Goal: Contribute content

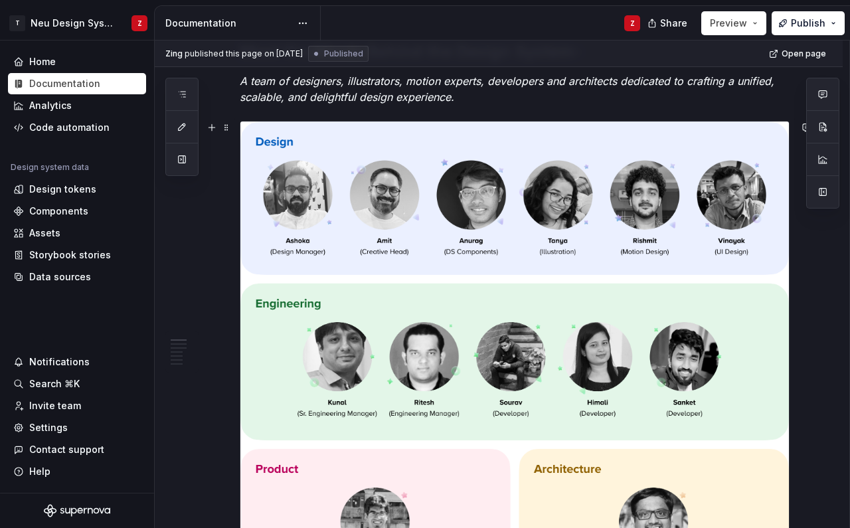
scroll to position [292, 0]
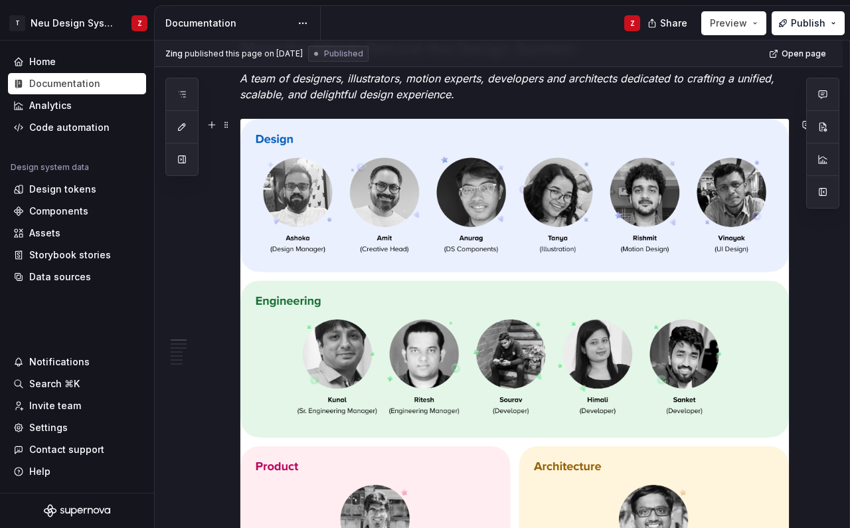
click at [695, 347] on img at bounding box center [514, 361] width 549 height 484
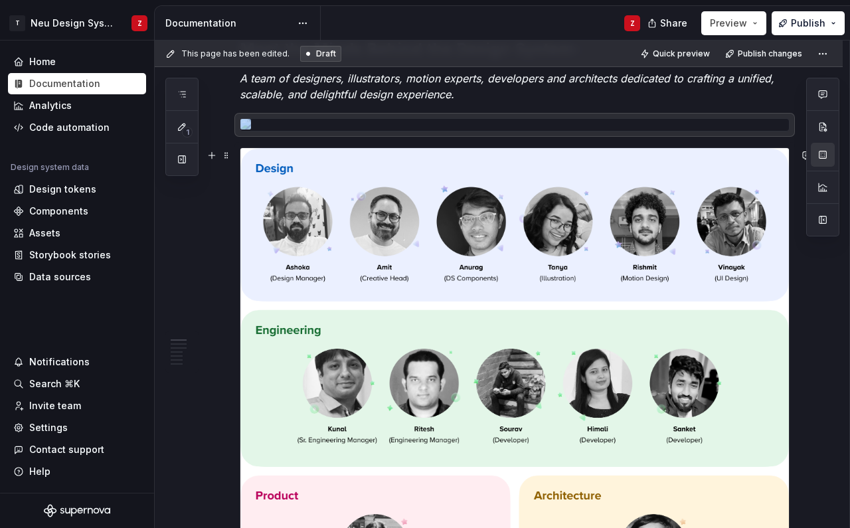
click at [474, 246] on img at bounding box center [514, 390] width 549 height 484
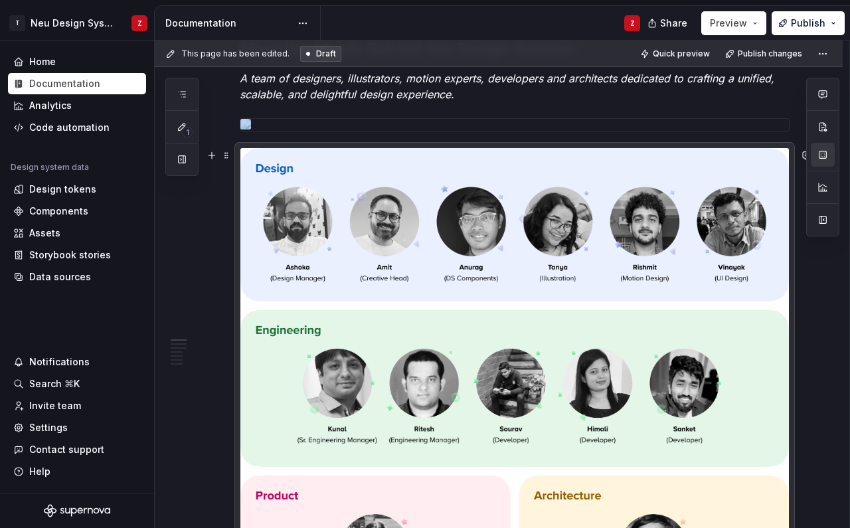
click at [777, 197] on img at bounding box center [514, 390] width 549 height 484
click at [776, 169] on img at bounding box center [514, 390] width 549 height 484
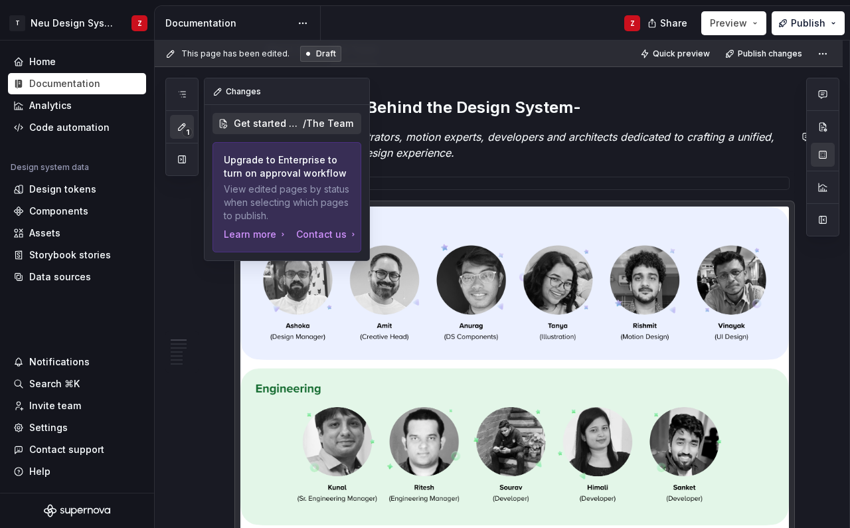
click at [186, 132] on span "1" at bounding box center [187, 132] width 11 height 11
click at [238, 94] on div "Changes" at bounding box center [287, 91] width 165 height 27
click at [351, 88] on button "button" at bounding box center [356, 91] width 19 height 19
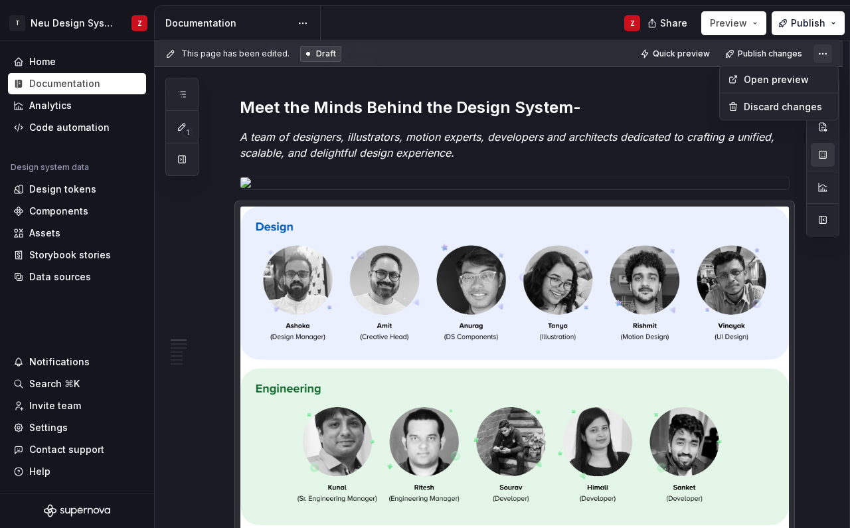
click at [832, 48] on html "T Neu Design System Z Home Documentation Analytics Code automation Design syste…" at bounding box center [425, 264] width 850 height 528
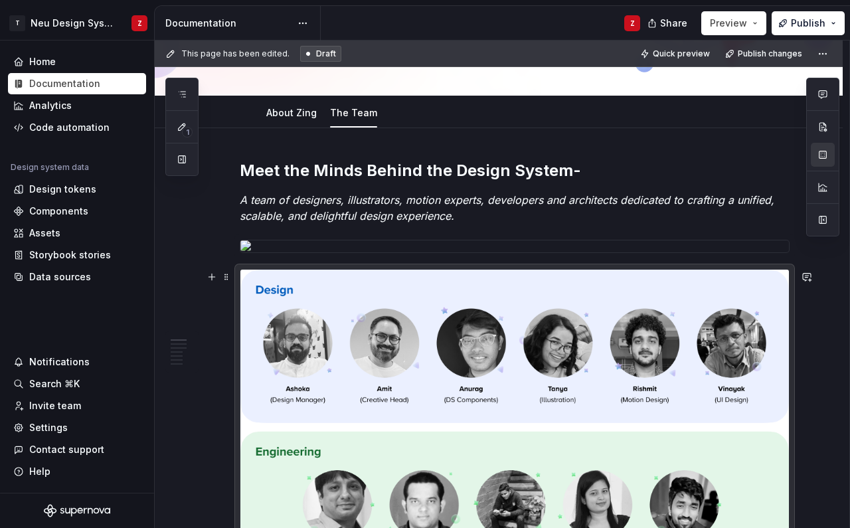
click at [533, 302] on img at bounding box center [514, 512] width 549 height 484
click at [214, 277] on button "button" at bounding box center [212, 277] width 19 height 19
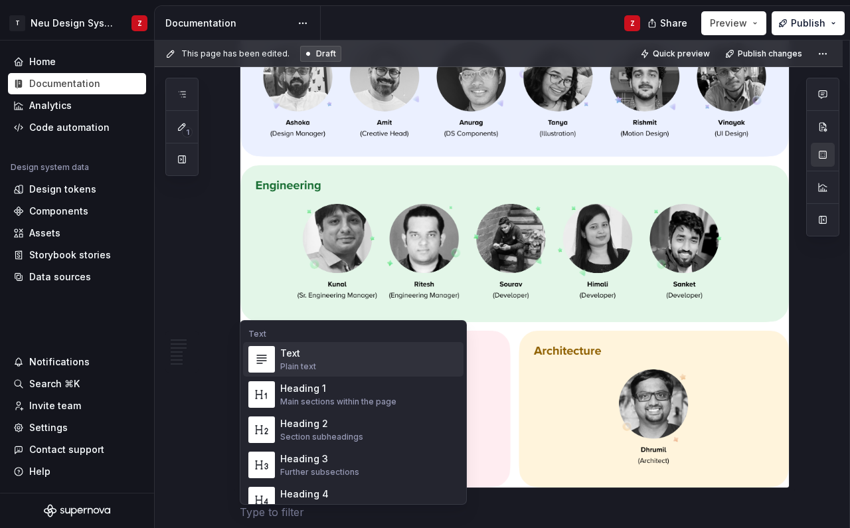
click at [289, 225] on img at bounding box center [514, 245] width 549 height 484
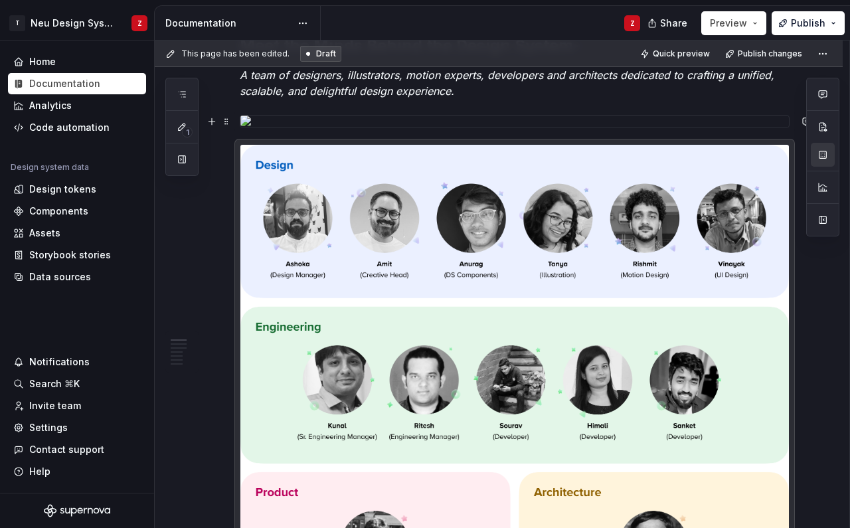
scroll to position [178, 0]
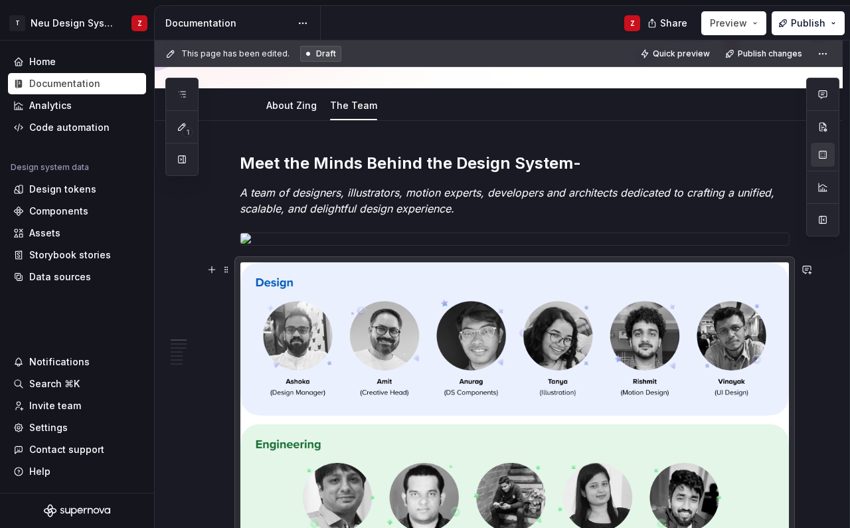
click at [268, 276] on img at bounding box center [514, 504] width 549 height 484
click at [227, 269] on span at bounding box center [226, 269] width 11 height 19
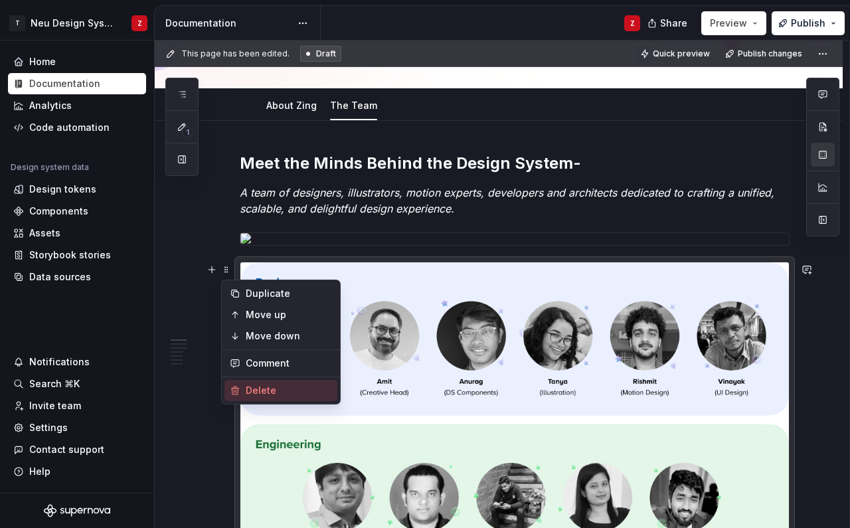
click at [272, 387] on div "Delete" at bounding box center [289, 390] width 86 height 13
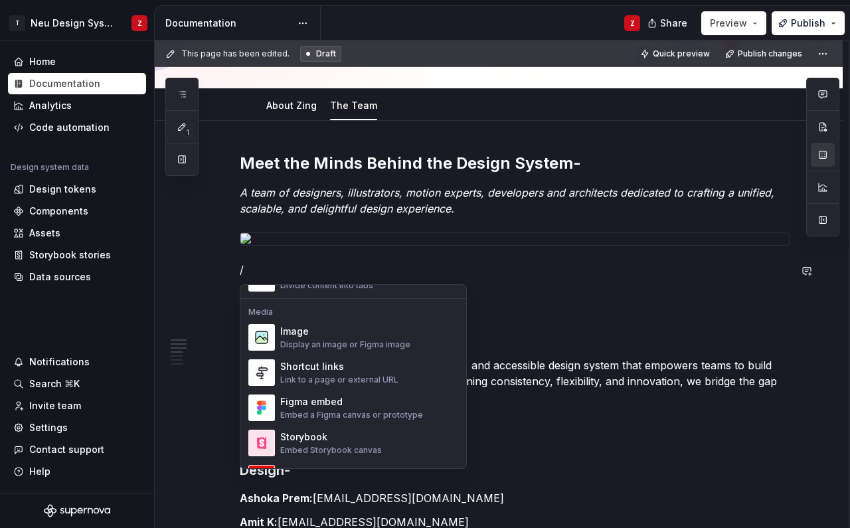
scroll to position [562, 0]
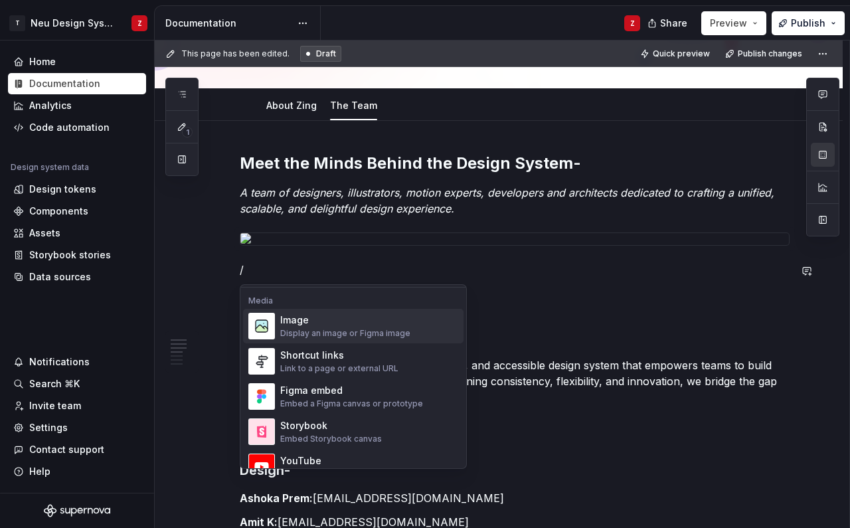
click at [310, 325] on div "Image" at bounding box center [345, 320] width 130 height 13
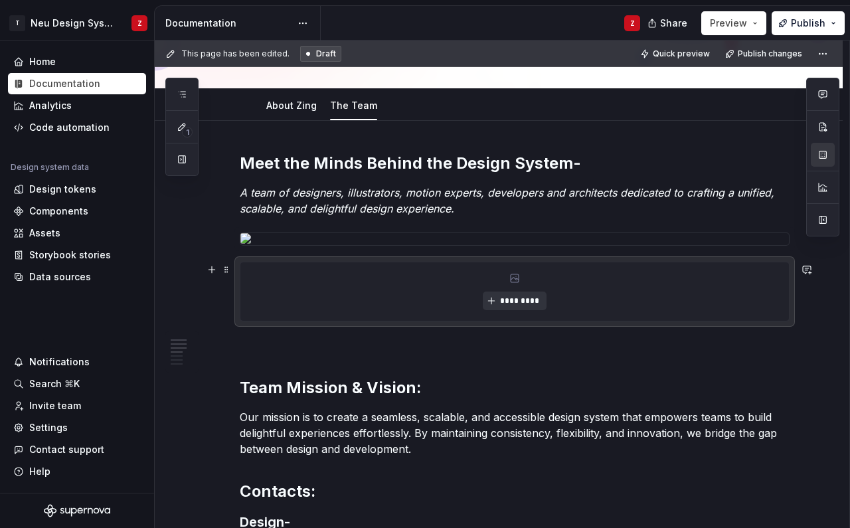
click at [507, 301] on span "*********" at bounding box center [519, 301] width 41 height 11
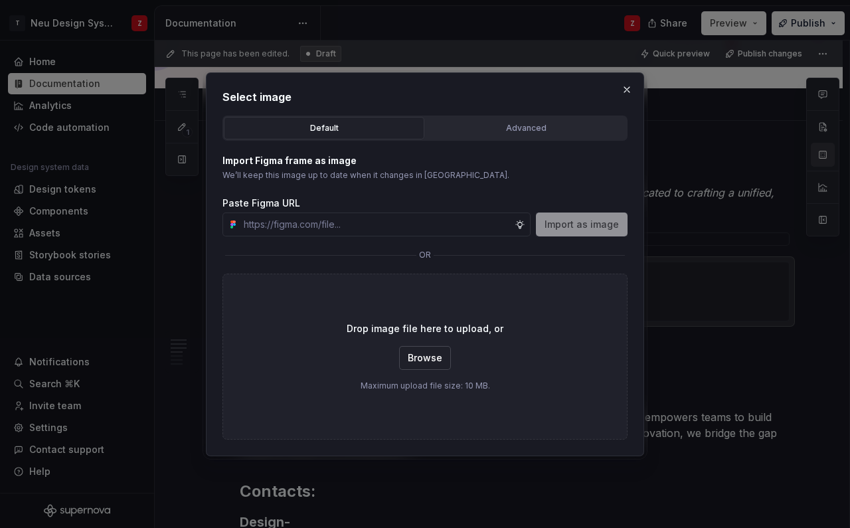
click at [425, 359] on span "Browse" at bounding box center [425, 357] width 35 height 13
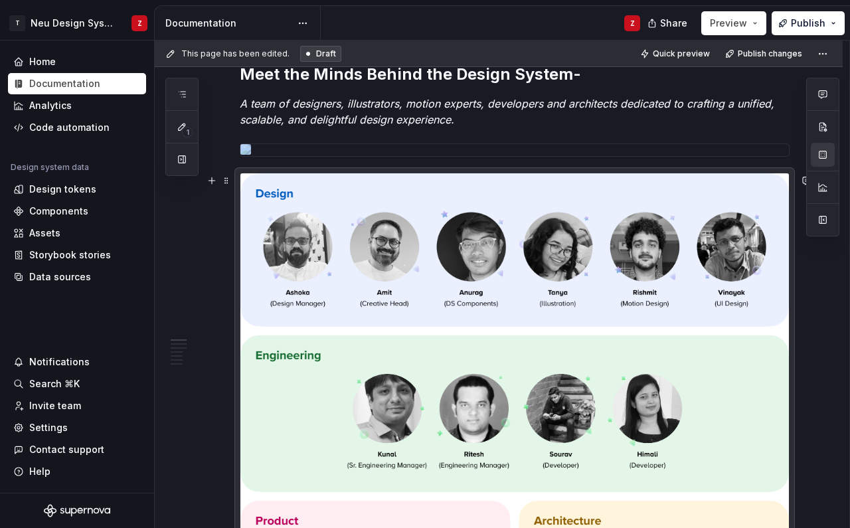
scroll to position [316, 0]
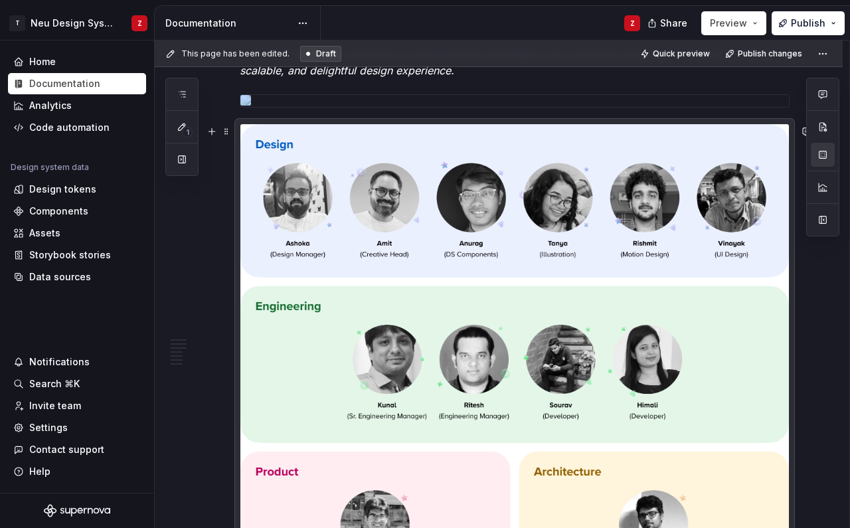
type textarea "*"
click at [504, 135] on img at bounding box center [514, 366] width 549 height 484
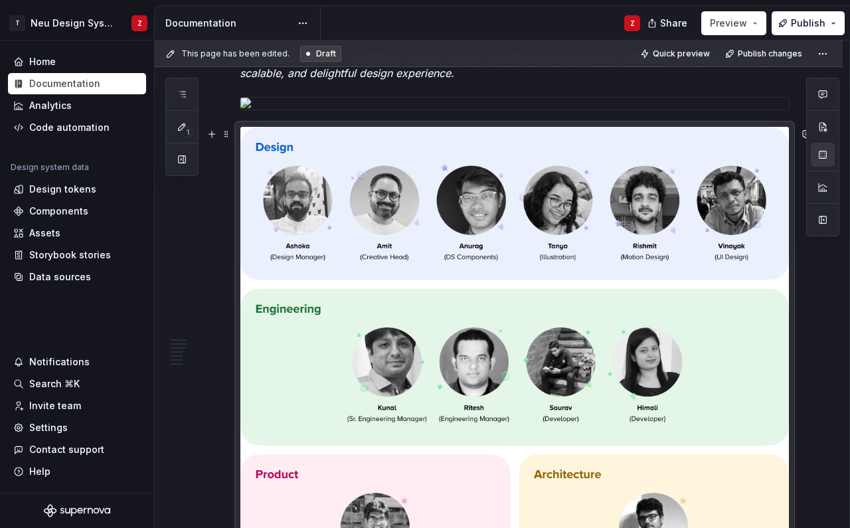
scroll to position [310, 0]
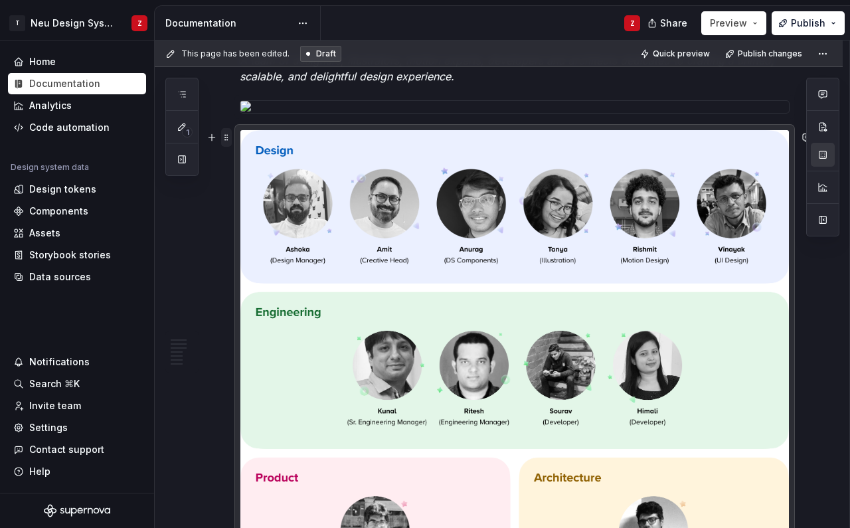
click at [228, 133] on span at bounding box center [226, 137] width 11 height 19
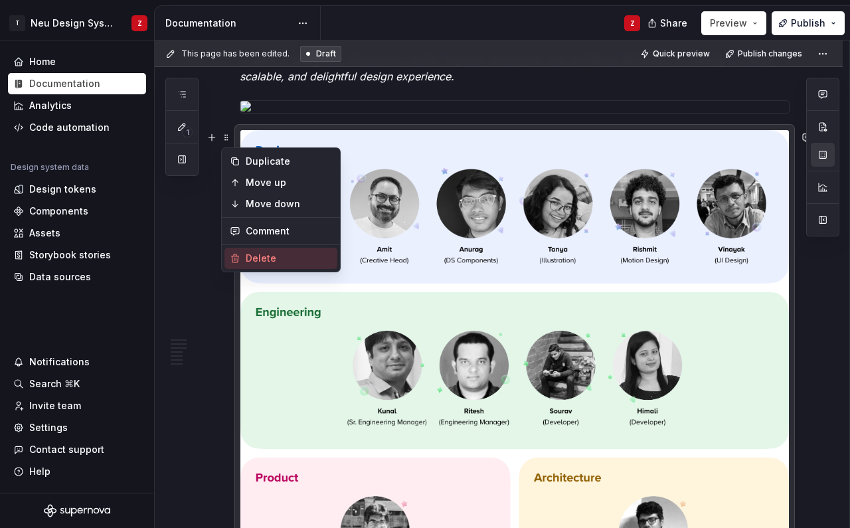
click at [258, 259] on div "Delete" at bounding box center [289, 258] width 86 height 13
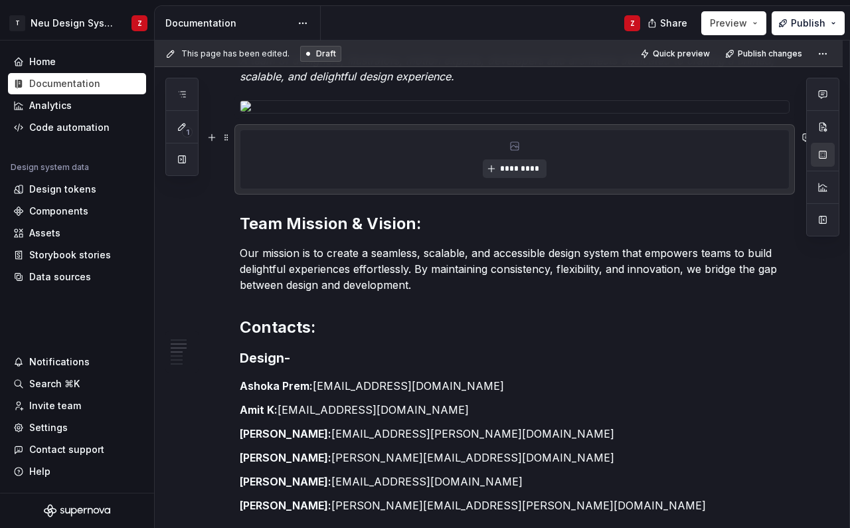
click at [523, 165] on button "*********" at bounding box center [514, 168] width 63 height 19
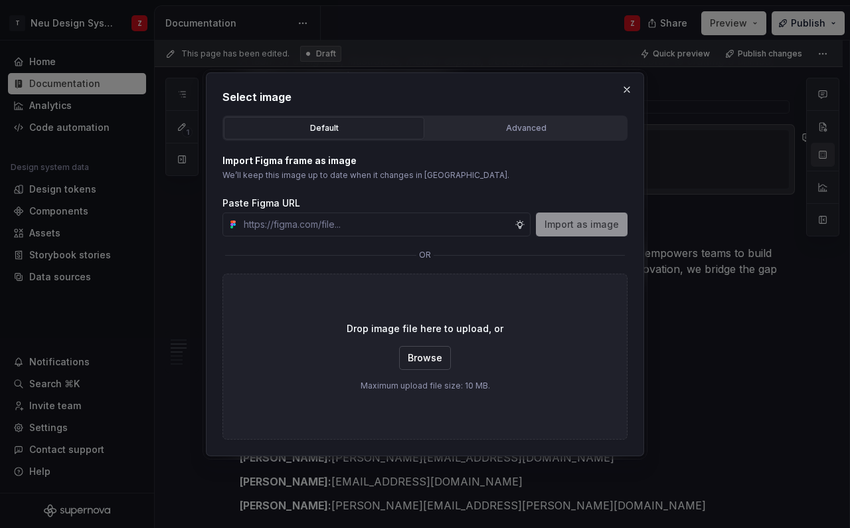
click at [428, 363] on span "Browse" at bounding box center [425, 357] width 35 height 13
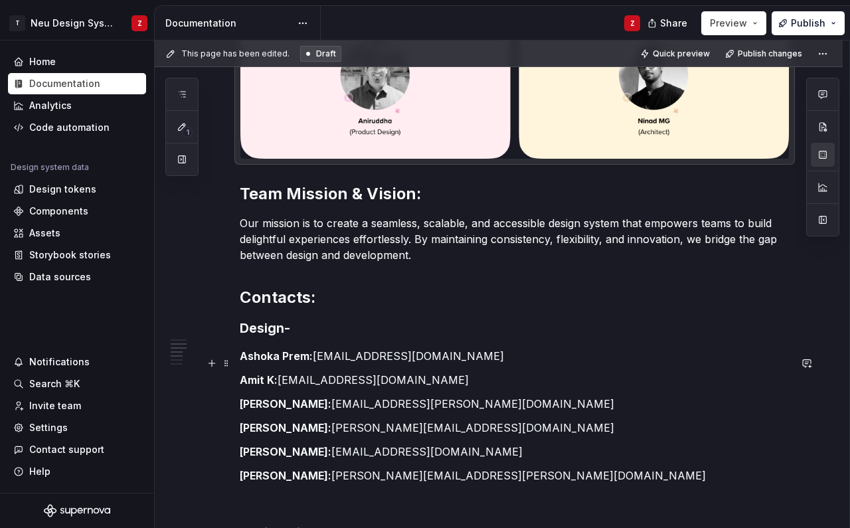
scroll to position [792, 0]
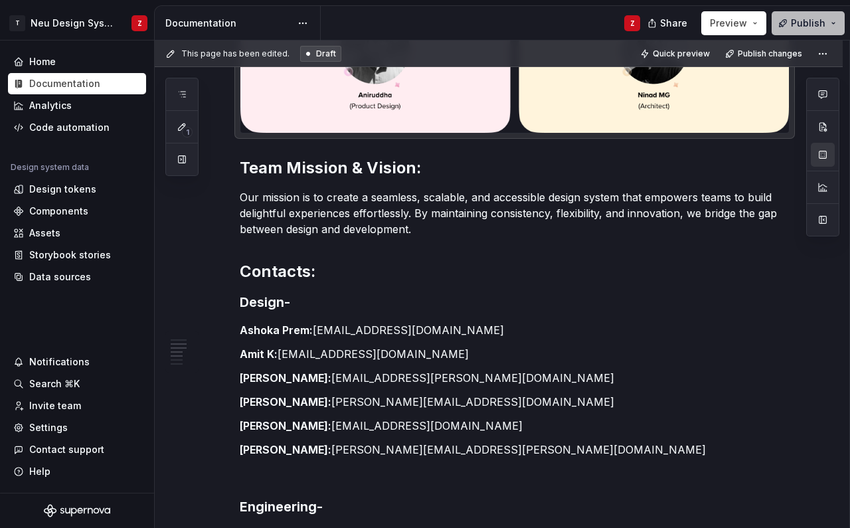
click at [794, 23] on span "Publish" at bounding box center [808, 23] width 35 height 13
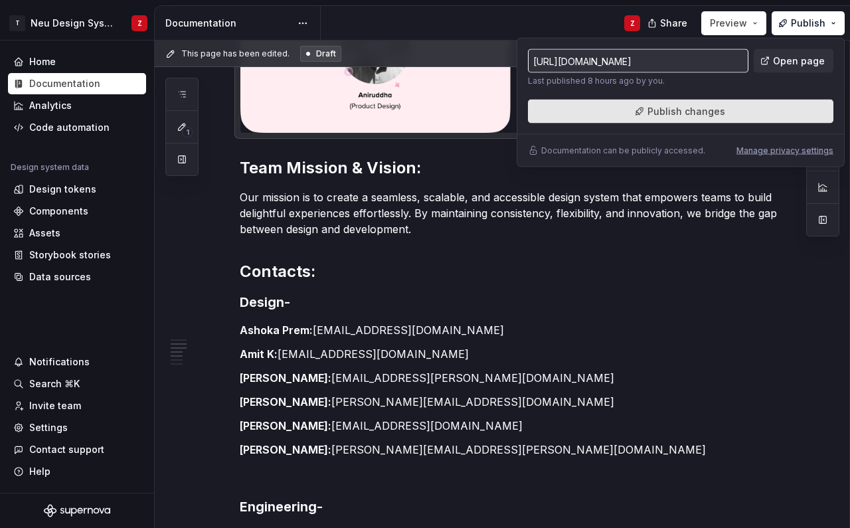
click at [668, 110] on span "Publish changes" at bounding box center [687, 111] width 78 height 13
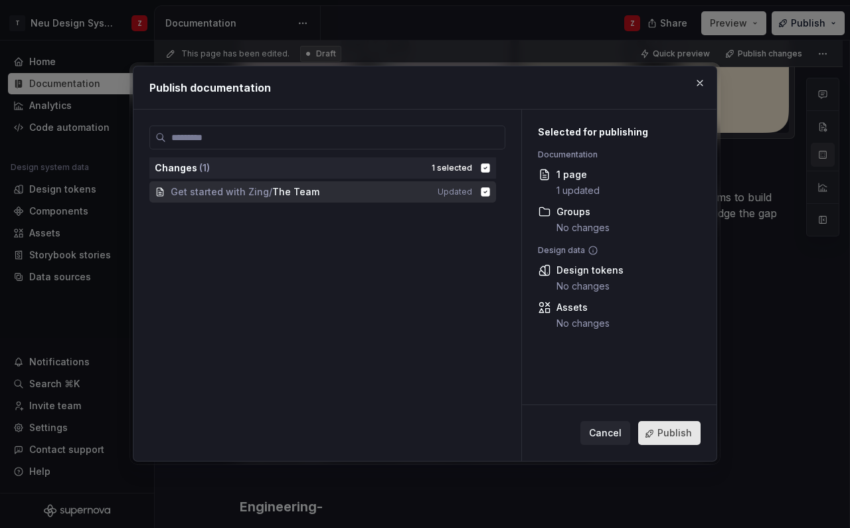
click at [667, 442] on button "Publish" at bounding box center [669, 434] width 62 height 24
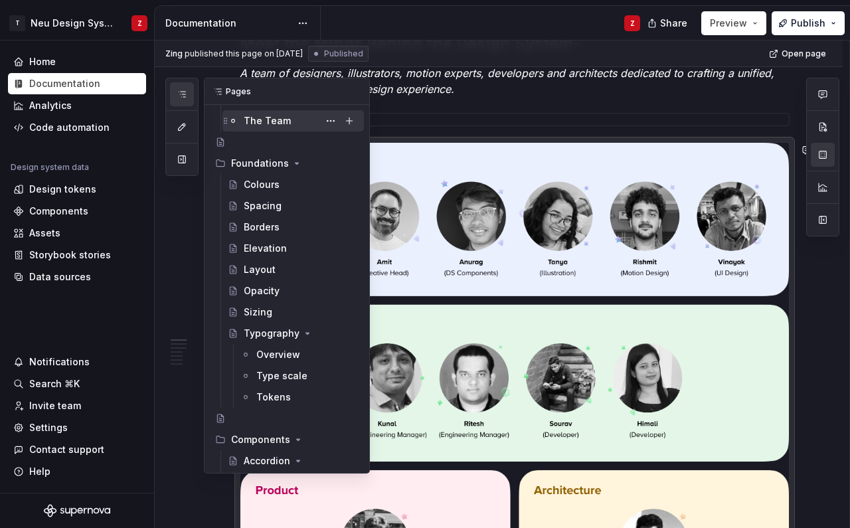
scroll to position [120, 0]
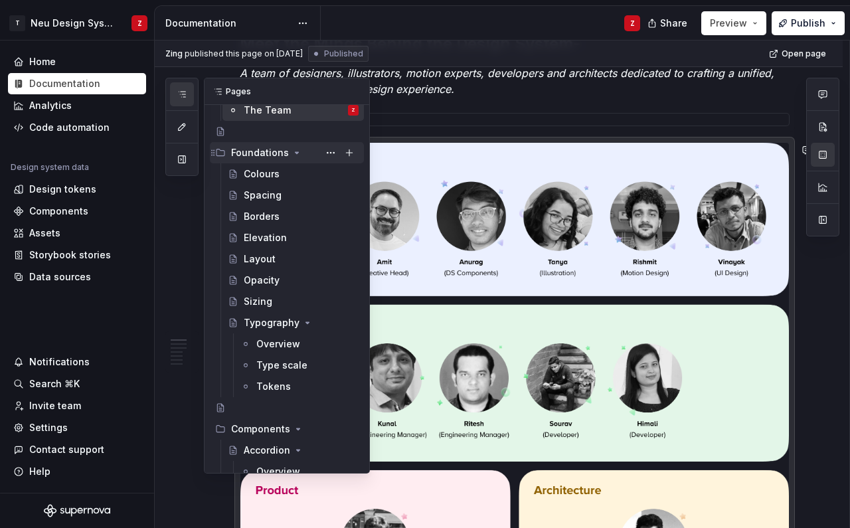
click at [296, 152] on icon "Page tree" at bounding box center [297, 152] width 3 height 1
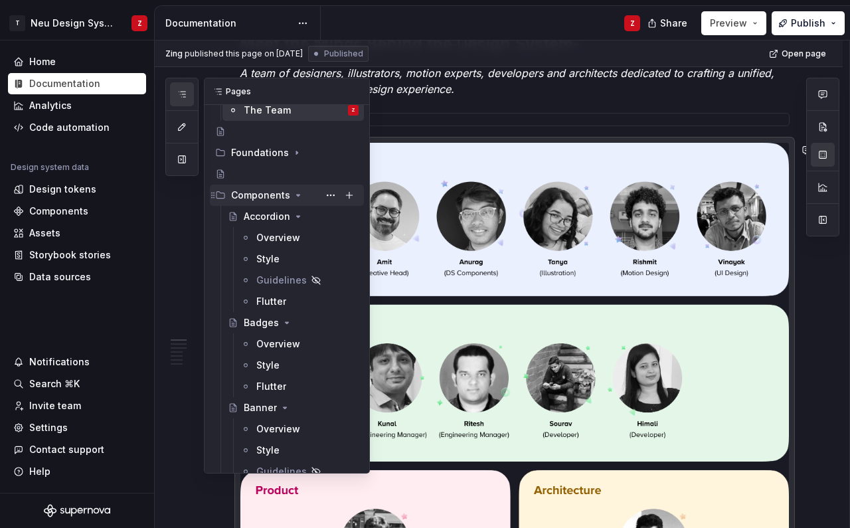
click at [297, 195] on icon "Page tree" at bounding box center [298, 195] width 3 height 1
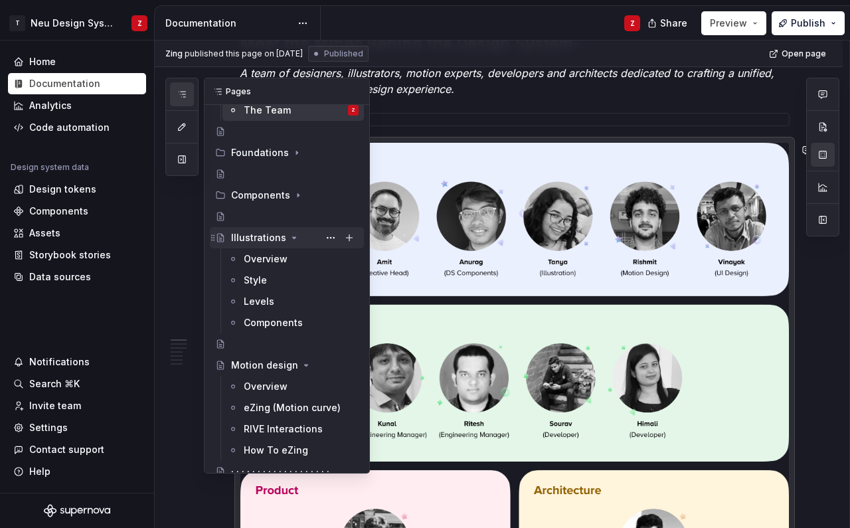
click at [293, 237] on icon "Page tree" at bounding box center [294, 237] width 3 height 1
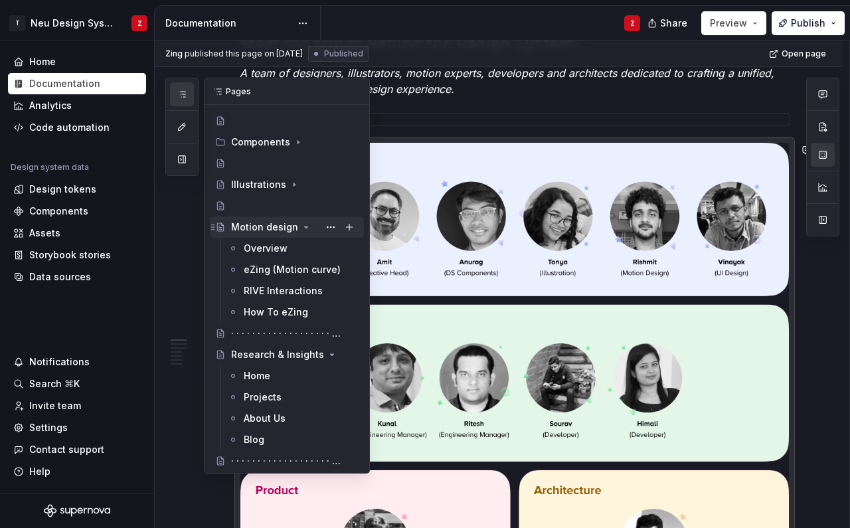
click at [301, 228] on icon "Page tree" at bounding box center [306, 227] width 11 height 11
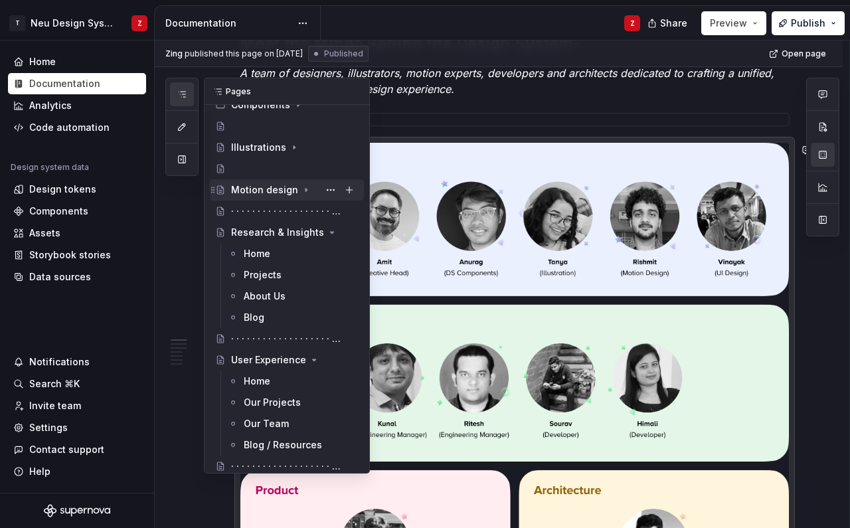
scroll to position [225, 0]
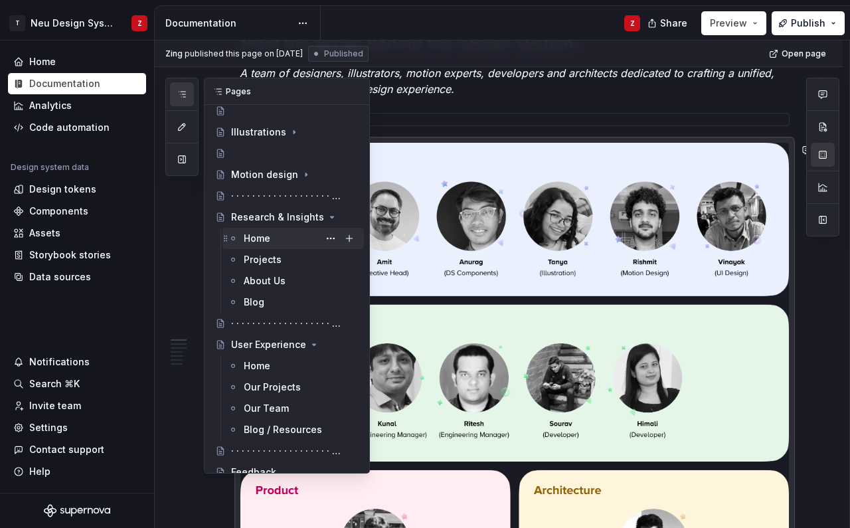
click at [260, 240] on div "Home" at bounding box center [257, 238] width 27 height 13
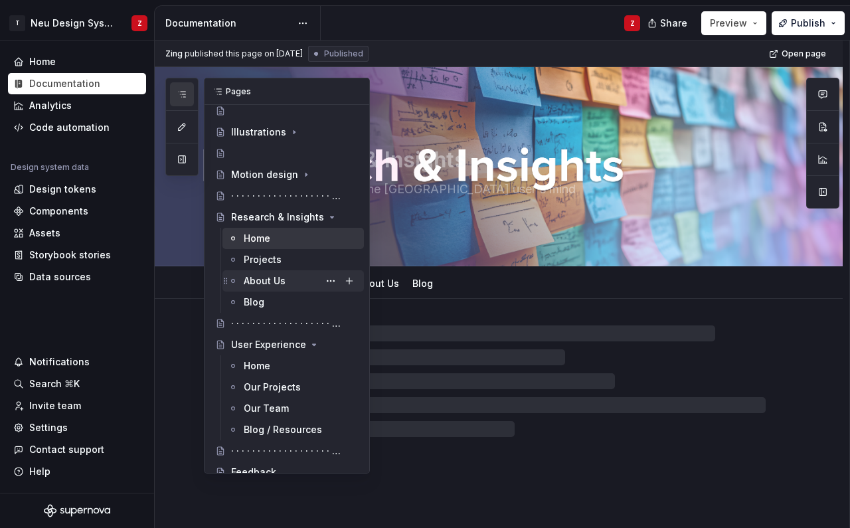
click at [265, 282] on div "About Us" at bounding box center [265, 280] width 42 height 13
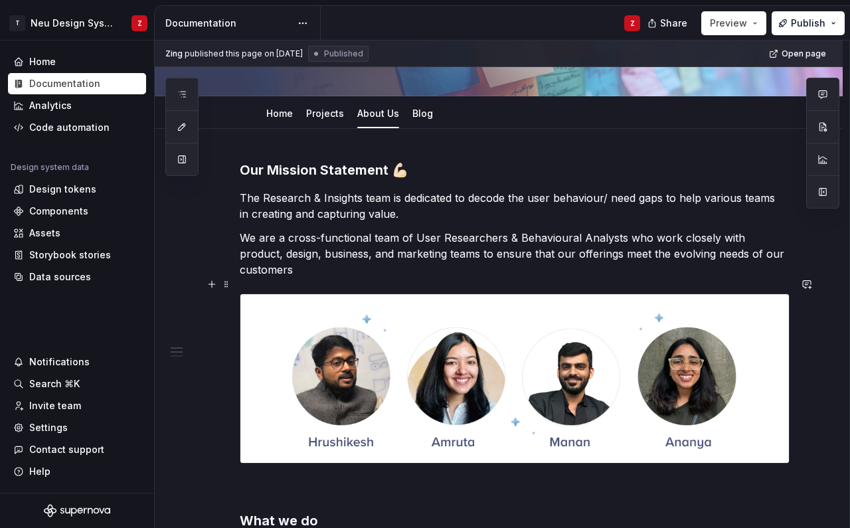
scroll to position [207, 0]
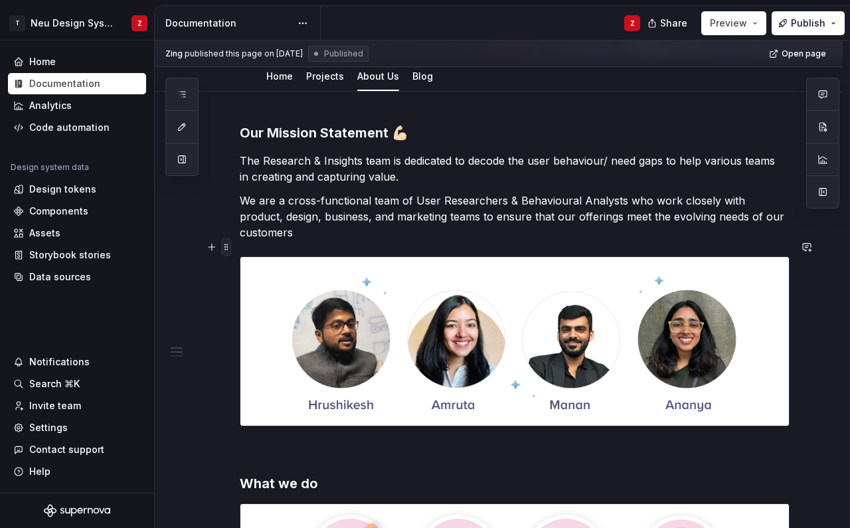
click at [228, 248] on span at bounding box center [226, 247] width 11 height 19
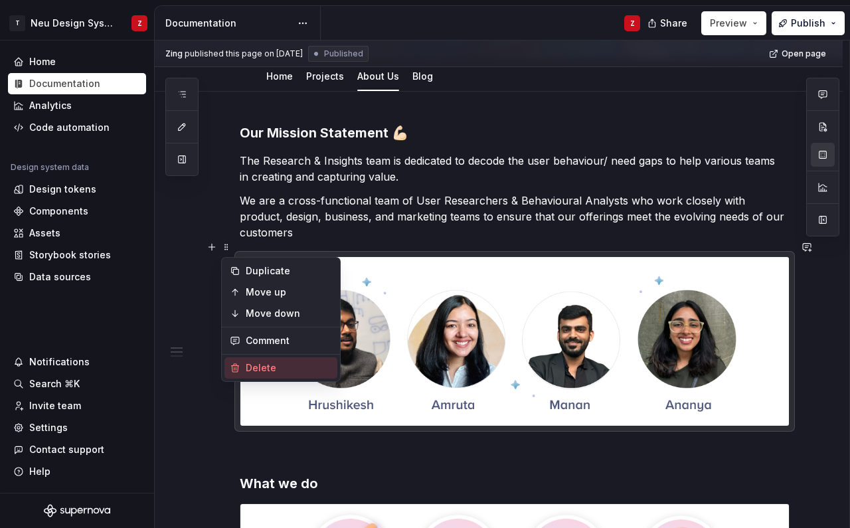
click at [240, 363] on div "Delete" at bounding box center [281, 367] width 113 height 21
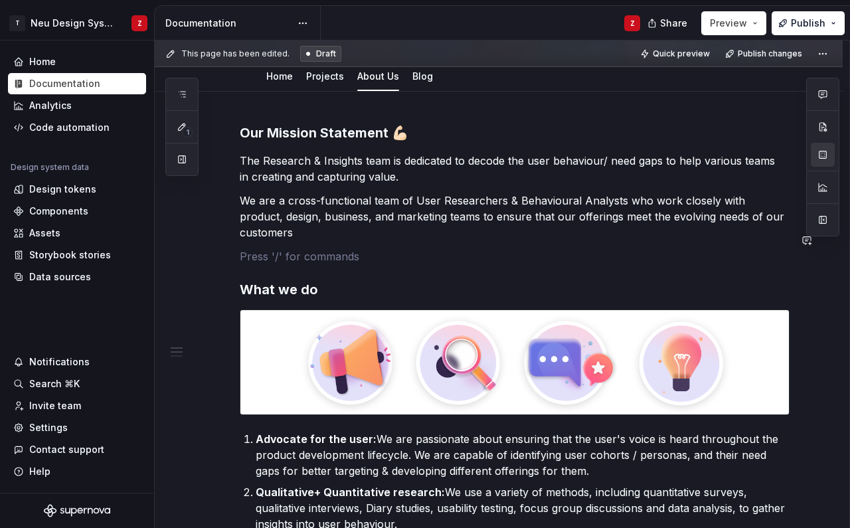
type textarea "*"
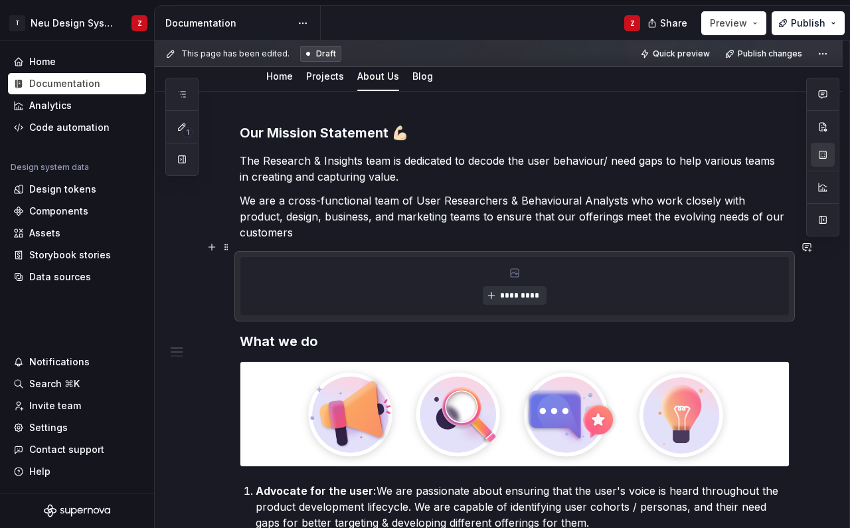
click at [521, 290] on span "*********" at bounding box center [519, 295] width 41 height 11
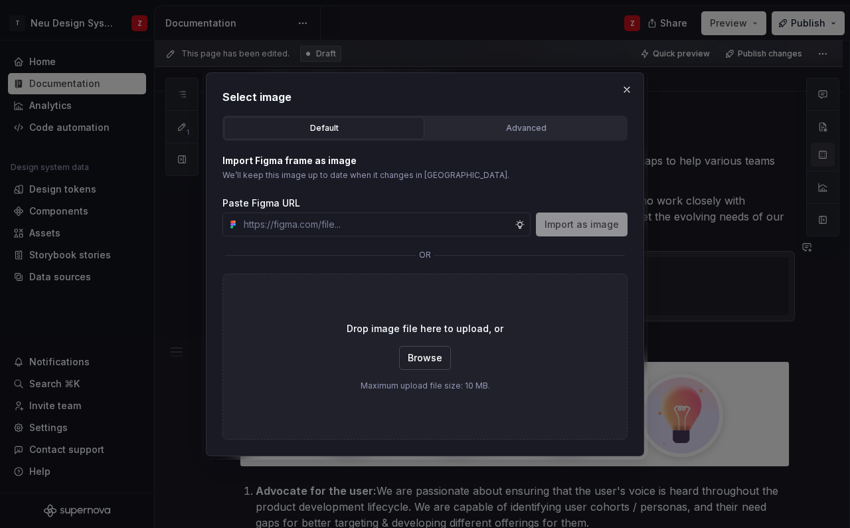
click at [420, 358] on span "Browse" at bounding box center [425, 357] width 35 height 13
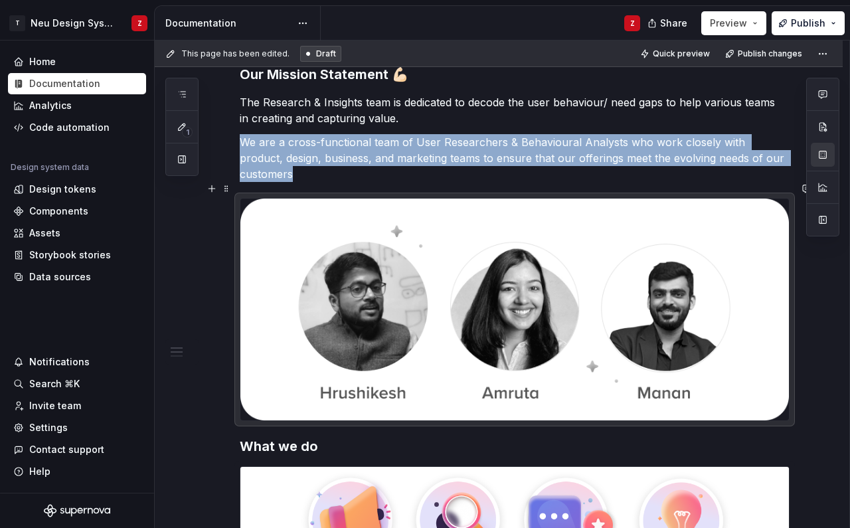
scroll to position [273, 0]
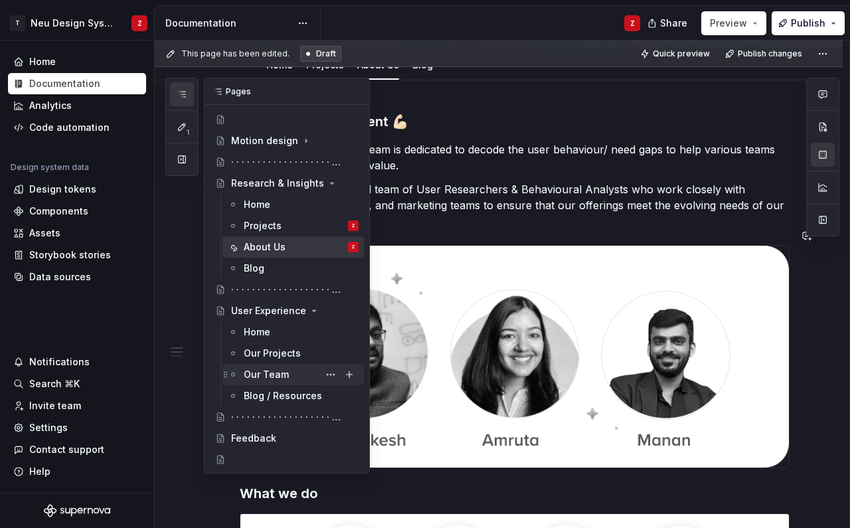
scroll to position [259, 0]
click at [265, 377] on div "Our Team" at bounding box center [266, 374] width 45 height 13
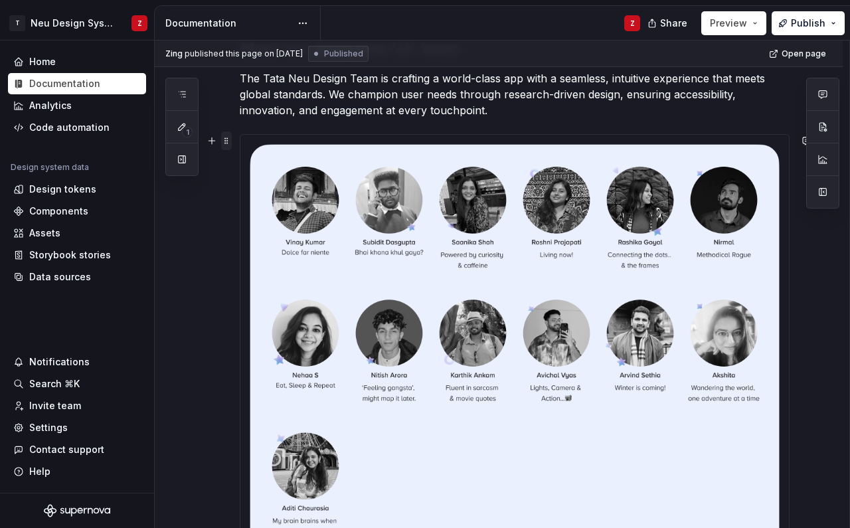
scroll to position [293, 0]
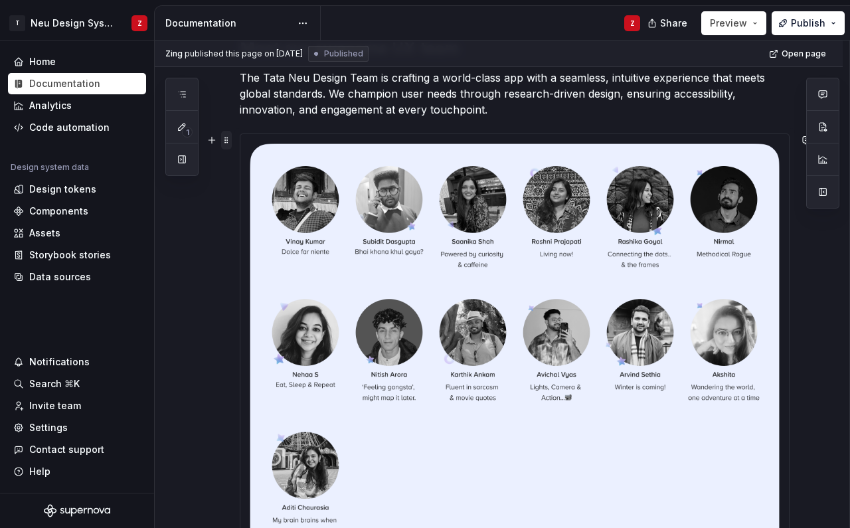
click at [225, 138] on span at bounding box center [226, 140] width 11 height 19
type textarea "*"
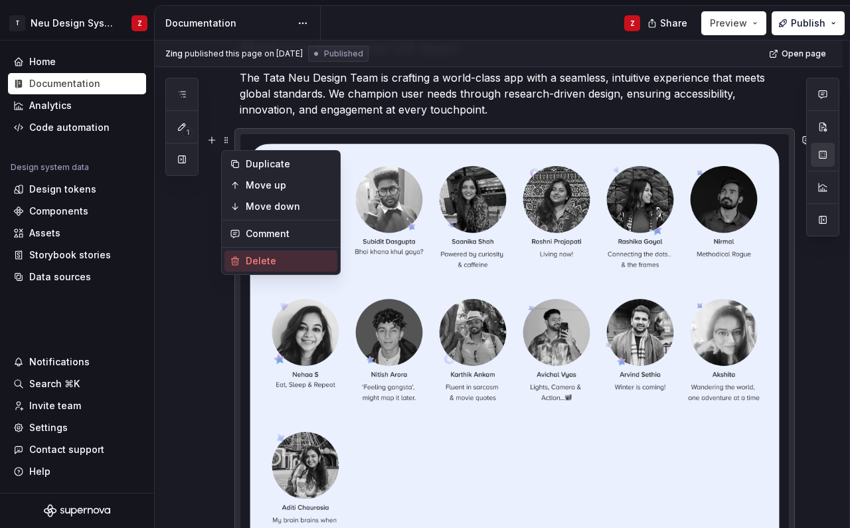
click at [239, 263] on icon at bounding box center [235, 261] width 11 height 11
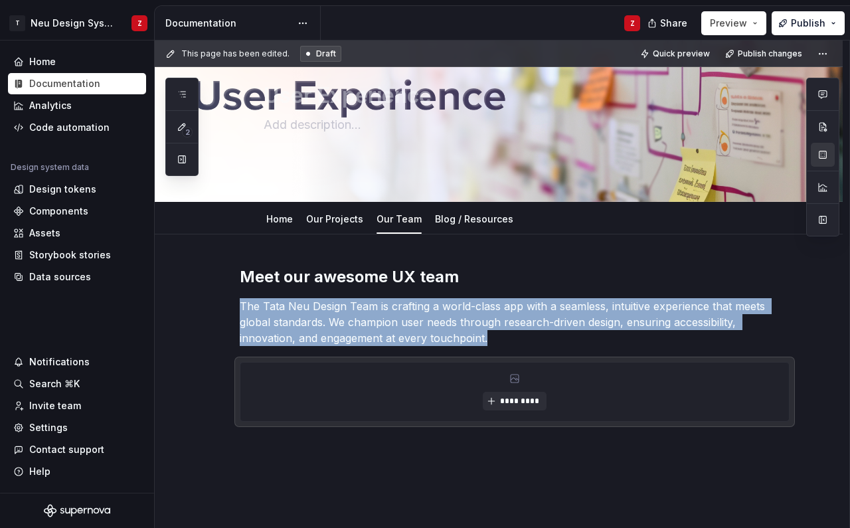
scroll to position [1, 0]
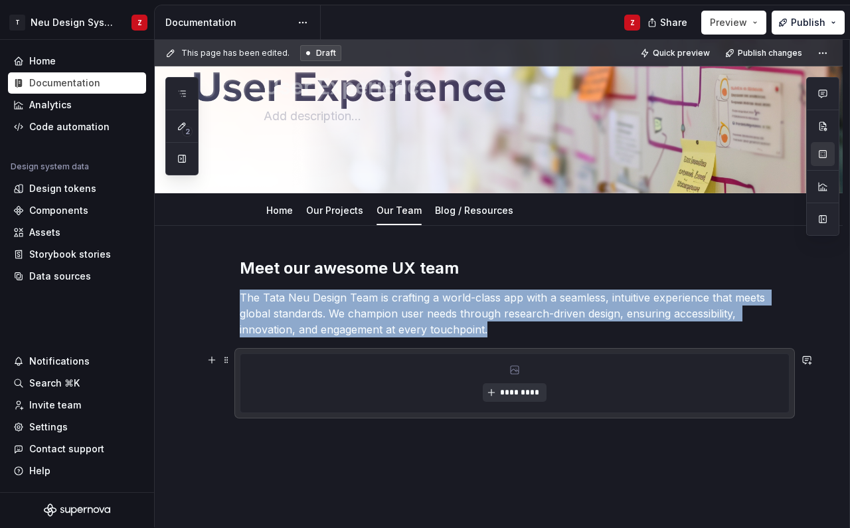
click at [512, 397] on span "*********" at bounding box center [519, 392] width 41 height 11
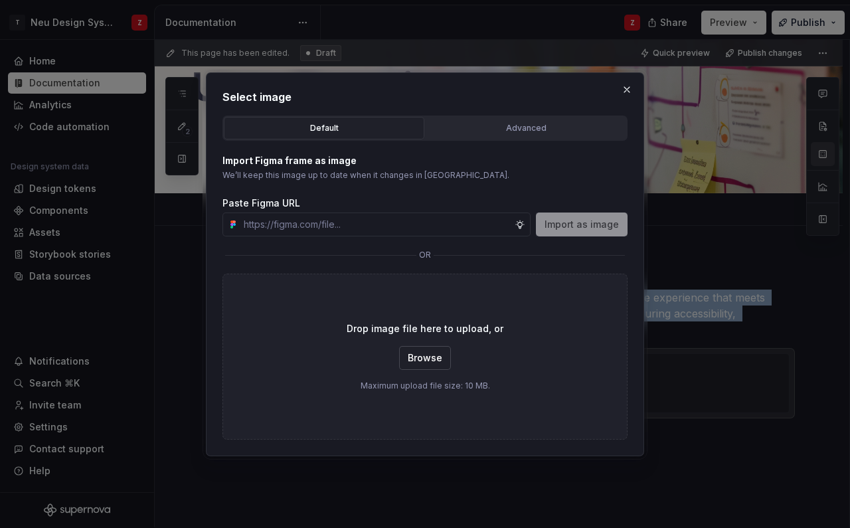
click at [426, 355] on span "Browse" at bounding box center [425, 357] width 35 height 13
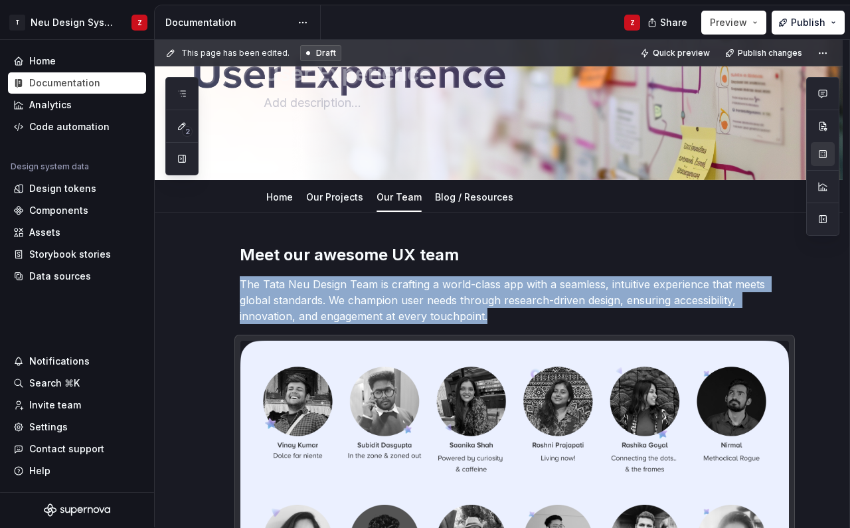
scroll to position [86, 0]
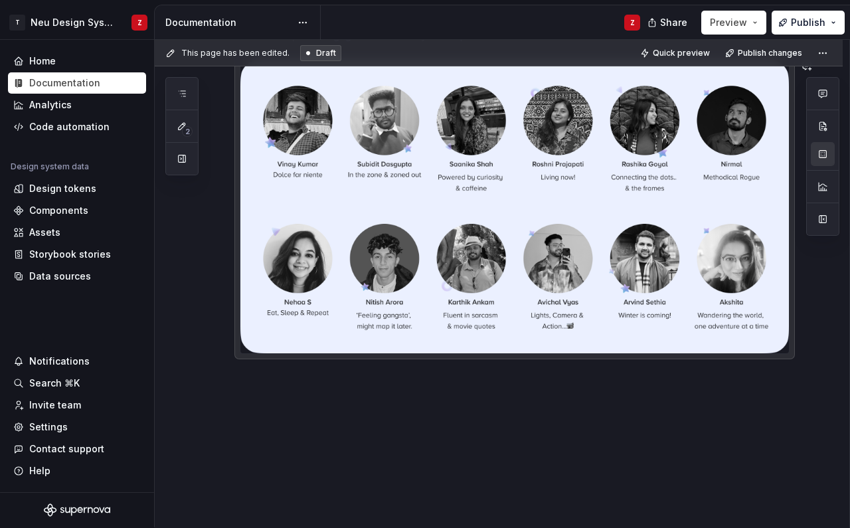
click at [826, 3] on div "T Neu Design System Z Home Documentation Analytics Code automation Design syste…" at bounding box center [425, 264] width 850 height 528
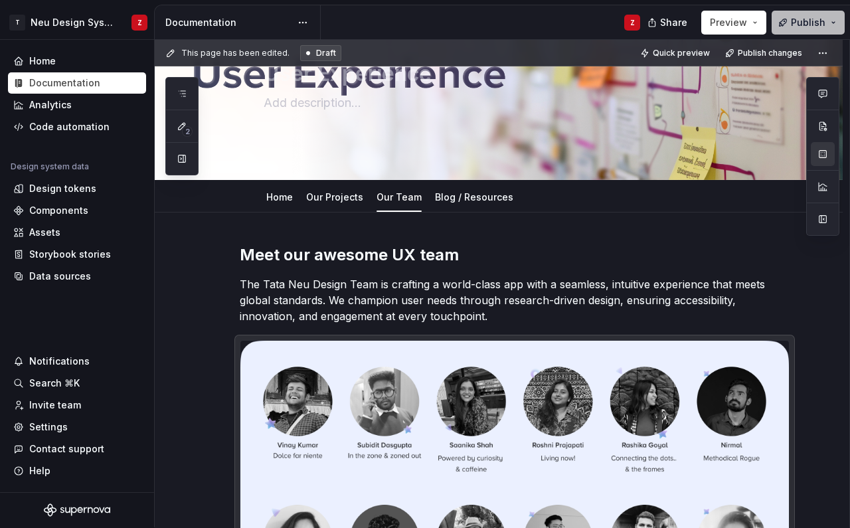
click at [792, 23] on button "Publish" at bounding box center [808, 23] width 73 height 24
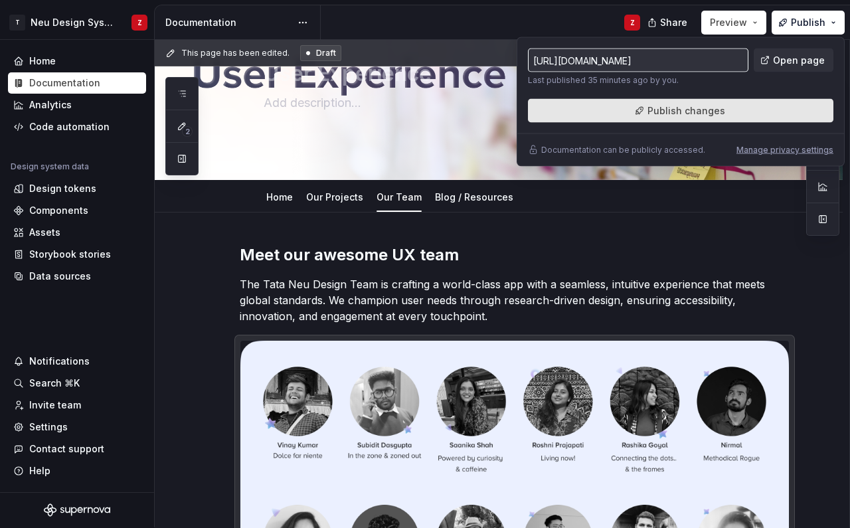
click at [666, 116] on span "Publish changes" at bounding box center [687, 110] width 78 height 13
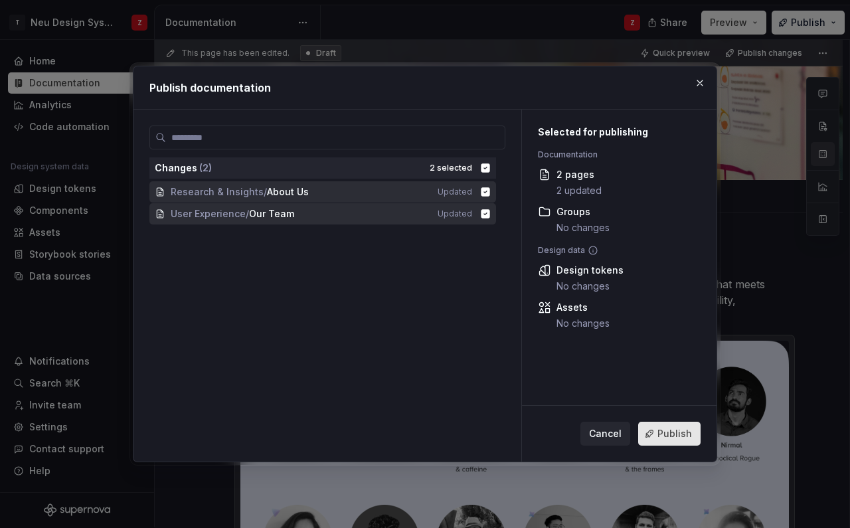
click at [663, 437] on span "Publish" at bounding box center [675, 433] width 35 height 13
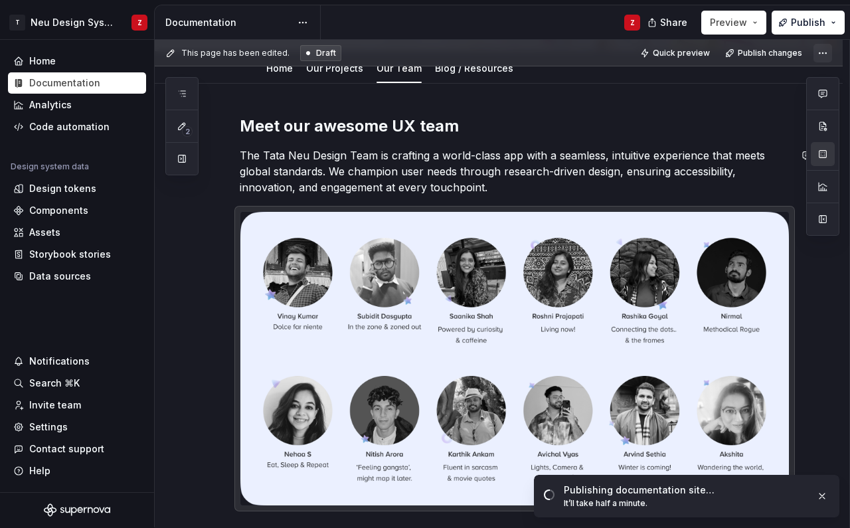
scroll to position [245, 0]
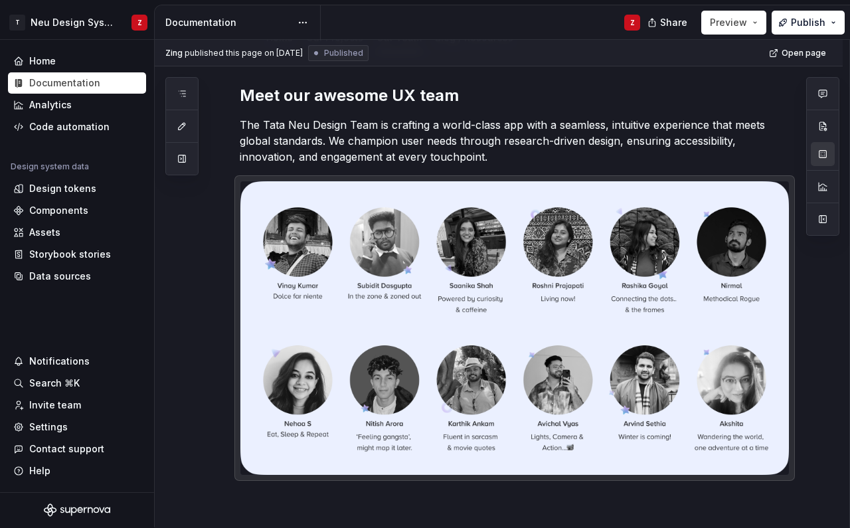
type textarea "*"
